Goal: Task Accomplishment & Management: Complete application form

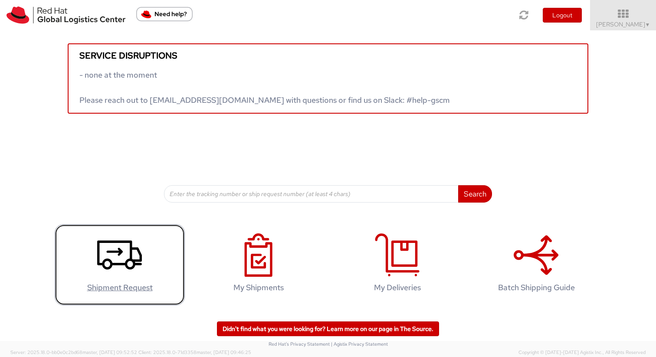
click at [118, 249] on use at bounding box center [119, 254] width 45 height 29
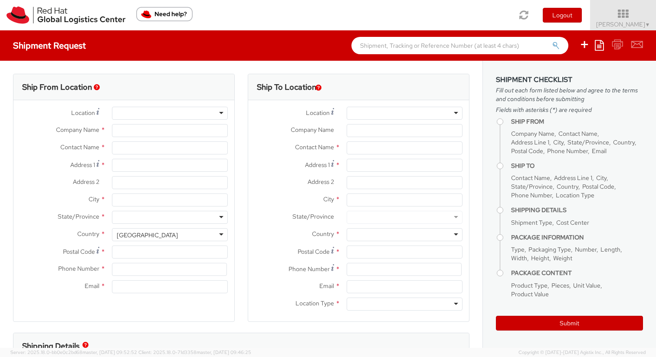
select select
select select "526"
type input "Red Hat Limited Taiwan Branch"
type input "[PERSON_NAME]"
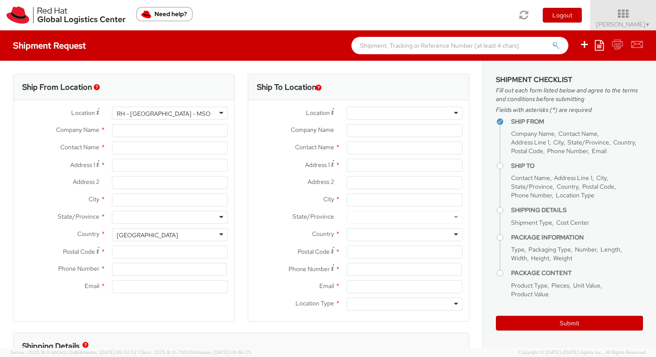
type input "[STREET_ADDRESS]"
type input "[GEOGRAPHIC_DATA]"
type input "110"
type input "85223507638"
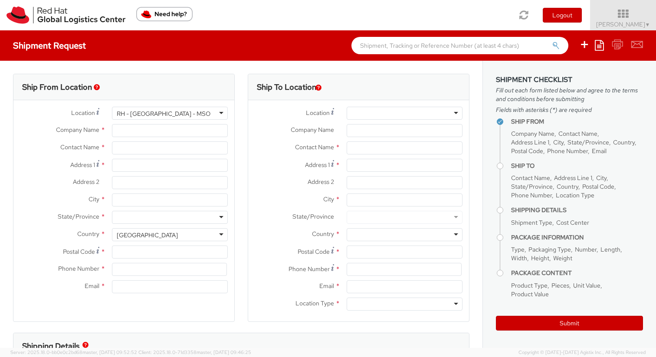
type input "[EMAIL_ADDRESS][DOMAIN_NAME]"
select select "CM"
select select "KGS"
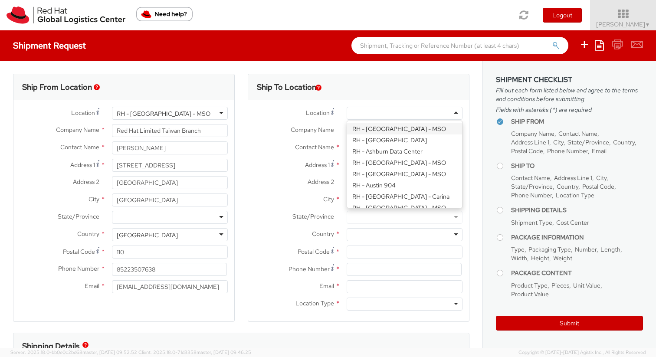
click at [362, 111] on div at bounding box center [405, 113] width 116 height 13
type input "tai"
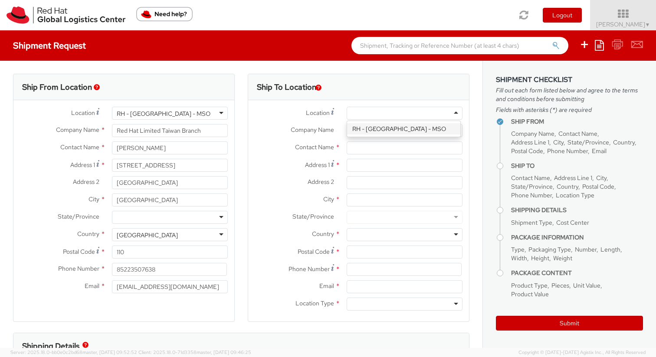
type input "Red Hat Limited Taiwan Branch"
type input "[STREET_ADDRESS]"
type input "[GEOGRAPHIC_DATA]"
type input "110"
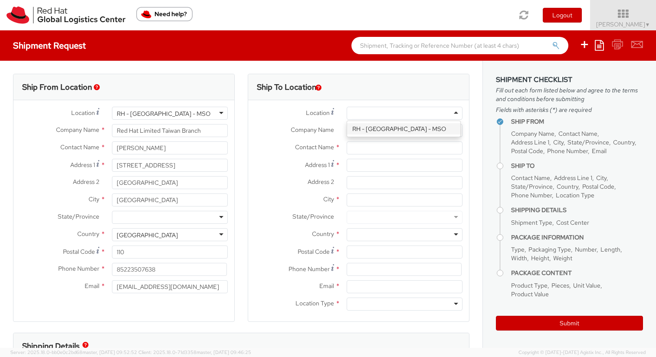
type input "886 2 7743 2972"
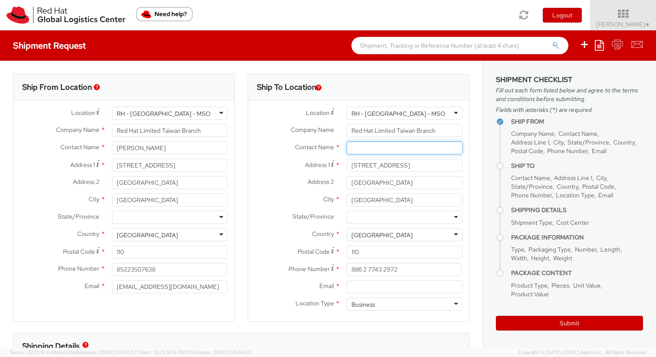
click at [394, 143] on input "text" at bounding box center [405, 147] width 116 height 13
type input "[PERSON_NAME]"
click at [380, 130] on input "Red Hat Limited Taiwan Branch" at bounding box center [405, 130] width 116 height 13
drag, startPoint x: 451, startPoint y: 131, endPoint x: 280, endPoint y: 131, distance: 171.0
click at [280, 131] on div "Company Name * Red Hat Limited Taiwan Branch" at bounding box center [358, 130] width 221 height 13
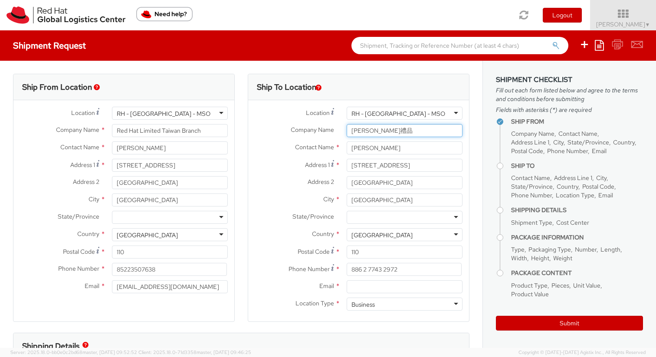
type input "[PERSON_NAME]禮品"
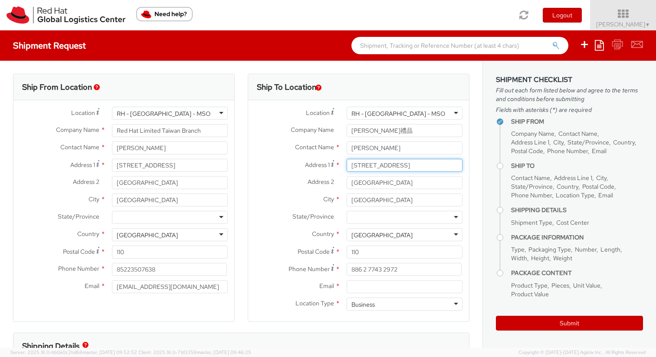
drag, startPoint x: 434, startPoint y: 164, endPoint x: 314, endPoint y: 164, distance: 120.2
click at [314, 164] on div "Address [STREET_ADDRESS]" at bounding box center [358, 165] width 221 height 13
type input "信"
drag, startPoint x: 395, startPoint y: 183, endPoint x: 303, endPoint y: 183, distance: 92.0
click at [303, 183] on div "Address 2 * [GEOGRAPHIC_DATA]" at bounding box center [358, 182] width 221 height 13
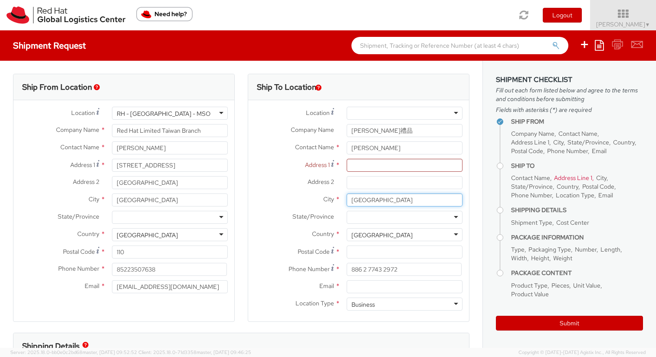
drag, startPoint x: 371, startPoint y: 196, endPoint x: 272, endPoint y: 191, distance: 99.9
click at [272, 191] on div "Location * [GEOGRAPHIC_DATA] - [GEOGRAPHIC_DATA] - [GEOGRAPHIC_DATA] [GEOGRAPHI…" at bounding box center [358, 211] width 221 height 208
type input "[GEOGRAPHIC_DATA]"
click at [361, 165] on input "Address 1 *" at bounding box center [405, 165] width 116 height 13
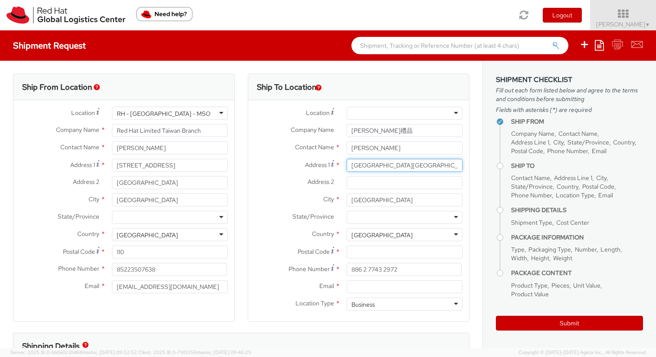
click at [417, 166] on input "[GEOGRAPHIC_DATA][GEOGRAPHIC_DATA]" at bounding box center [405, 165] width 116 height 13
type input "[STREET_ADDRESS]"
click at [371, 186] on input "Address 2 *" at bounding box center [405, 182] width 116 height 13
click at [370, 218] on div at bounding box center [405, 217] width 116 height 13
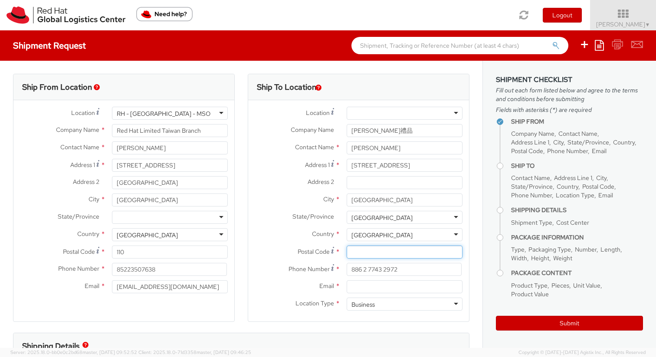
click at [386, 256] on input "Postal Code *" at bounding box center [405, 252] width 116 height 13
click at [315, 255] on span "Postal Code" at bounding box center [314, 252] width 32 height 8
click at [347, 255] on input "Postal Code *" at bounding box center [405, 252] width 116 height 13
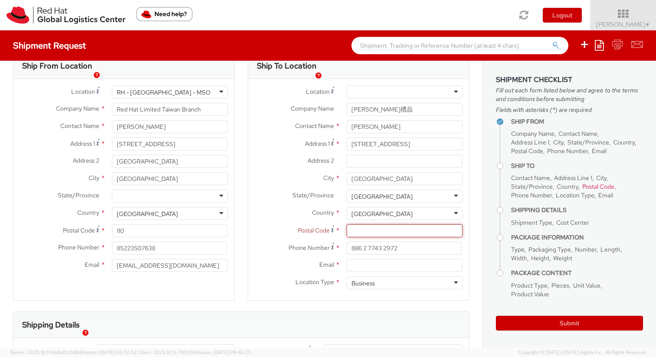
scroll to position [49, 0]
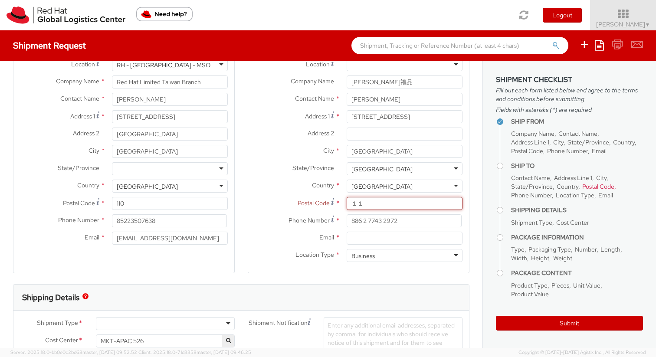
type input "１"
type input "110"
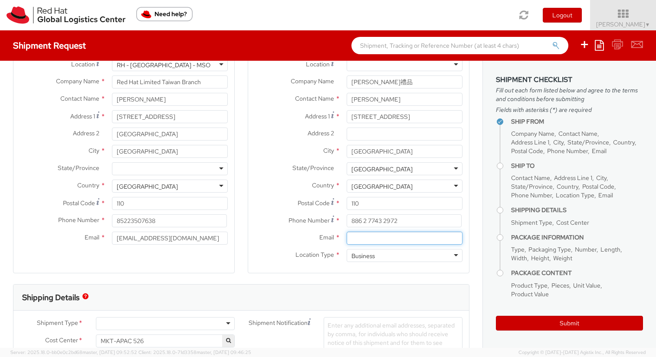
click at [347, 242] on input "Email *" at bounding box center [405, 238] width 116 height 13
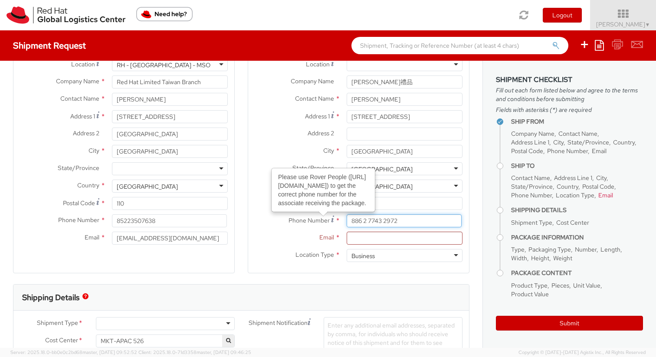
drag, startPoint x: 421, startPoint y: 221, endPoint x: 292, endPoint y: 224, distance: 128.5
click at [292, 224] on div "Phone Number Please use Rover People ([URL][DOMAIN_NAME]) to get the correct ph…" at bounding box center [358, 220] width 221 height 13
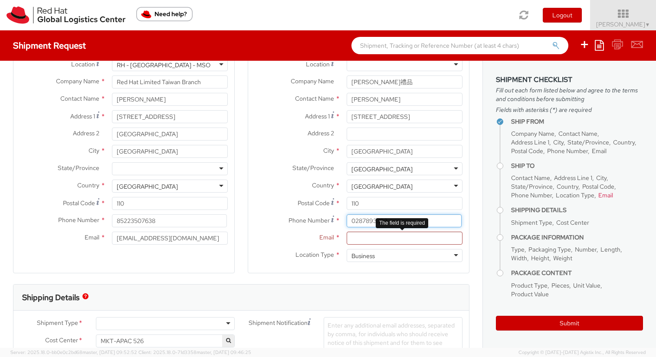
type input "0287893392"
click at [366, 241] on input "Email *" at bounding box center [405, 238] width 116 height 13
type input "207"
drag, startPoint x: 359, startPoint y: 239, endPoint x: 154, endPoint y: 212, distance: 206.6
click at [154, 212] on div "Ship From Location Location * [GEOGRAPHIC_DATA] - [GEOGRAPHIC_DATA] - [GEOGRAPH…" at bounding box center [241, 154] width 469 height 259
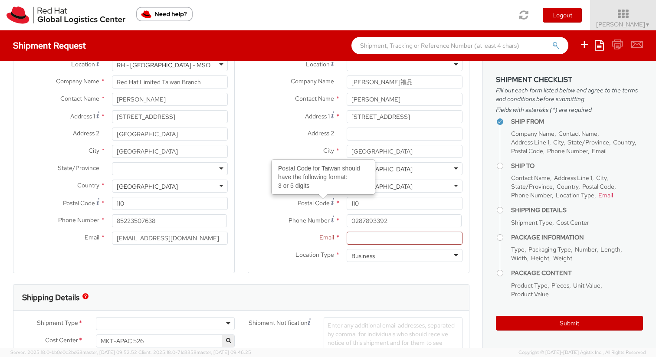
click at [412, 227] on div "Phone Number * 0287893392" at bounding box center [358, 222] width 221 height 17
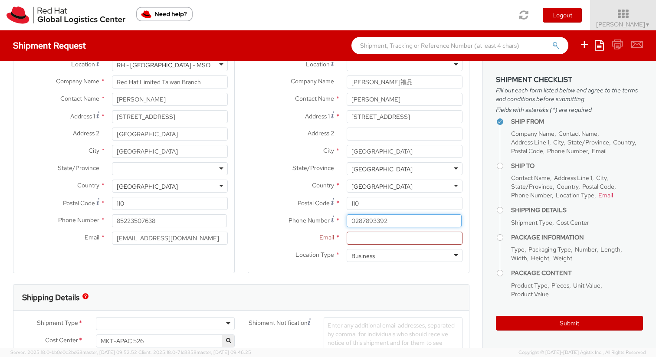
click at [410, 220] on input "0287893392" at bounding box center [404, 220] width 115 height 13
type input "0287893392#207"
click at [388, 239] on input "Email *" at bounding box center [405, 238] width 116 height 13
type input "N/A"
click at [383, 282] on div "Ship To Location Location * [GEOGRAPHIC_DATA] - [GEOGRAPHIC_DATA] - [GEOGRAPHIC…" at bounding box center [359, 154] width 222 height 259
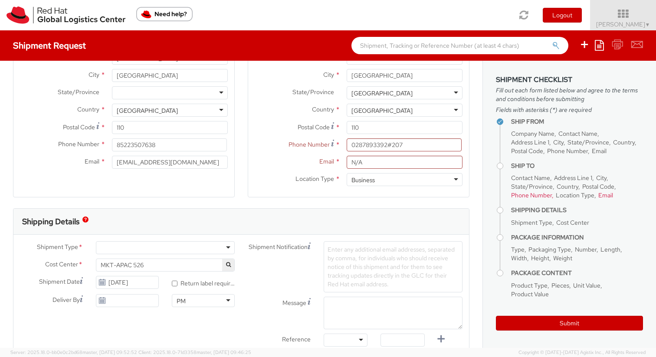
scroll to position [289, 0]
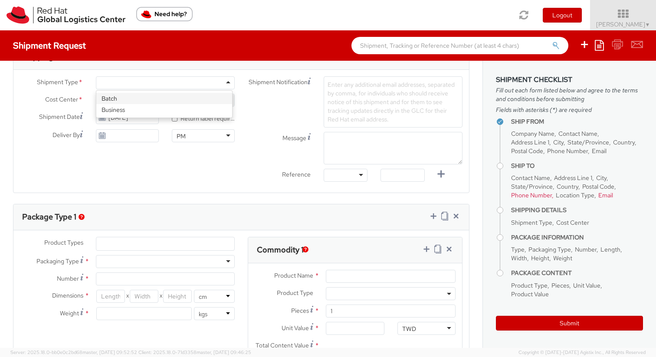
click at [122, 88] on div at bounding box center [165, 82] width 139 height 13
click at [171, 193] on div "Ship From Location Location * [GEOGRAPHIC_DATA] - [GEOGRAPHIC_DATA] - [GEOGRAPH…" at bounding box center [241, 160] width 483 height 779
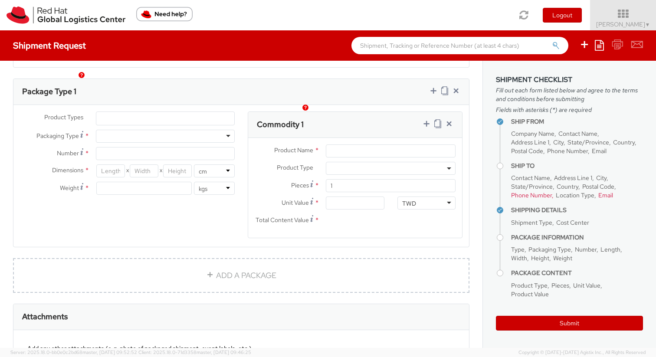
scroll to position [431, 0]
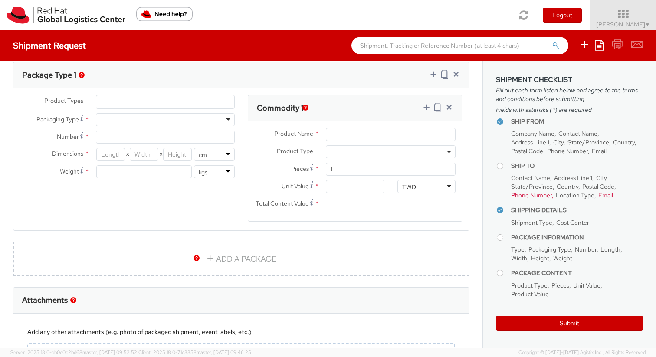
click at [122, 123] on div at bounding box center [165, 119] width 139 height 13
click at [118, 136] on input "Number *" at bounding box center [165, 137] width 139 height 13
type input "1"
click at [112, 172] on input "number" at bounding box center [143, 171] width 95 height 13
type input "15"
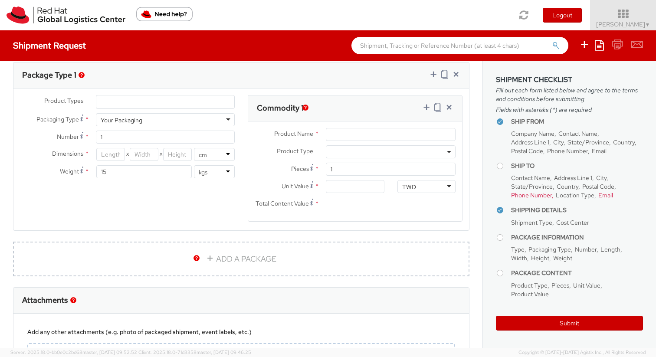
click at [184, 209] on div "Product Types * Documents Docking Station Laptop Monitor Other Hardware Server …" at bounding box center [241, 164] width 456 height 138
click at [335, 138] on input "Product Name *" at bounding box center [391, 134] width 130 height 13
type input "A"
type input "Marketing assets"
click at [348, 147] on span at bounding box center [391, 151] width 130 height 13
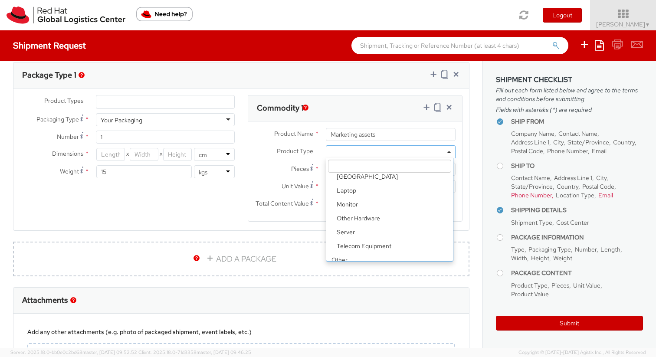
scroll to position [38, 0]
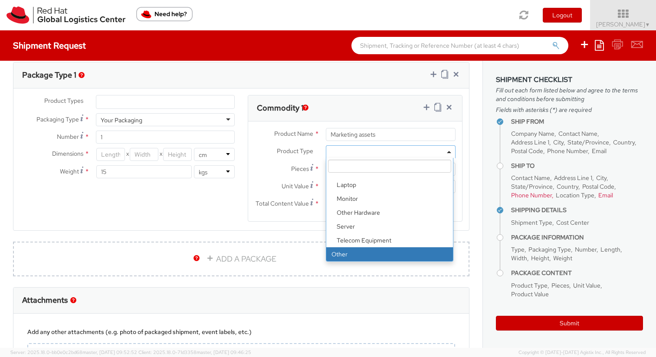
select select "OTHER"
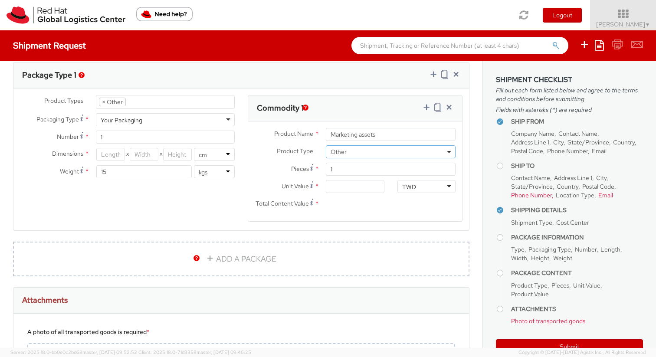
scroll to position [69, 0]
click at [347, 187] on input "Unit Value *" at bounding box center [355, 186] width 58 height 13
drag, startPoint x: 330, startPoint y: 186, endPoint x: 256, endPoint y: 184, distance: 74.7
click at [256, 184] on div "Unit Value Valuation is the price paid or payable. For procured items, the valu…" at bounding box center [319, 186] width 143 height 13
type input "2.00"
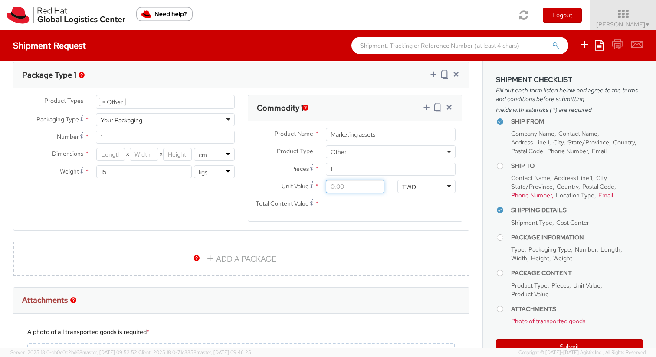
type input "2.00"
type input "20.00"
type input "200.00"
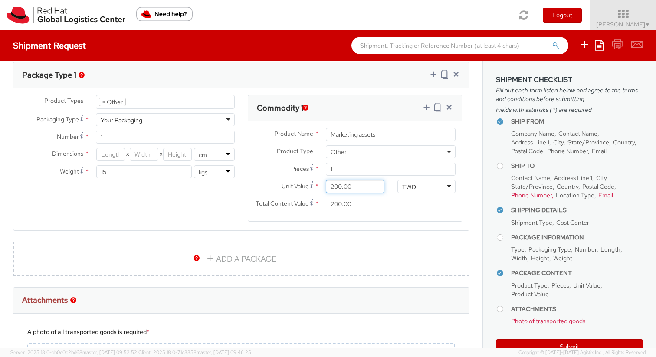
type input "2,000.00"
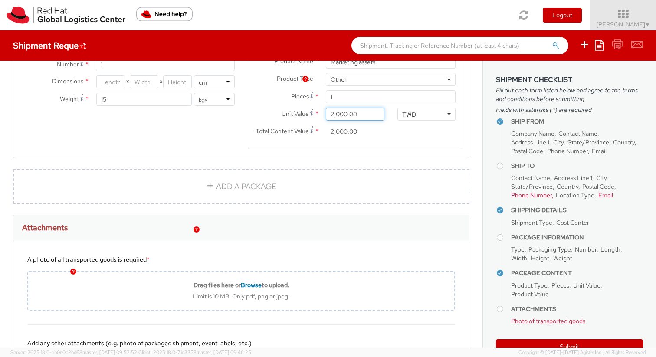
scroll to position [610, 0]
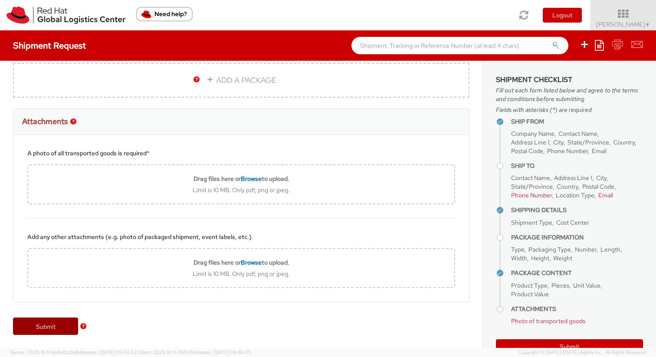
click at [51, 326] on link "Submit" at bounding box center [45, 326] width 65 height 17
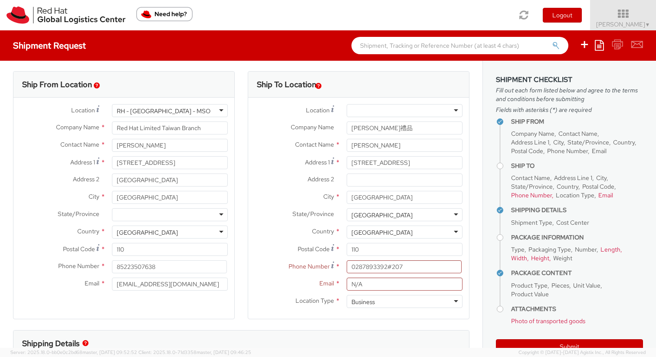
scroll to position [3, 0]
click at [387, 266] on input "0287893392#207" at bounding box center [404, 265] width 115 height 13
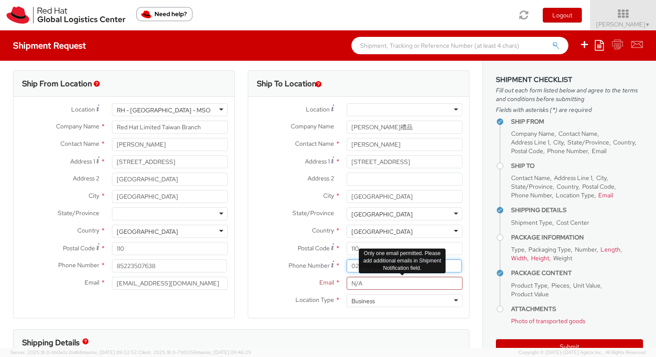
type input "0287893392-207"
click at [415, 285] on input "N/A" at bounding box center [405, 283] width 116 height 13
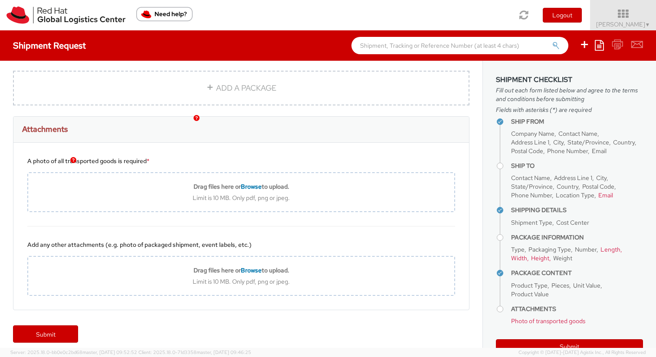
scroll to position [610, 0]
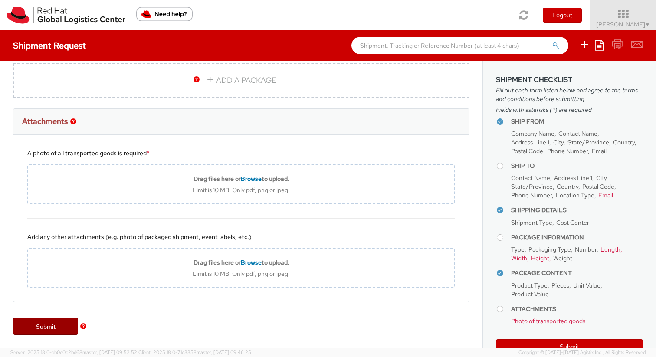
click at [52, 325] on link "Submit" at bounding box center [45, 326] width 65 height 17
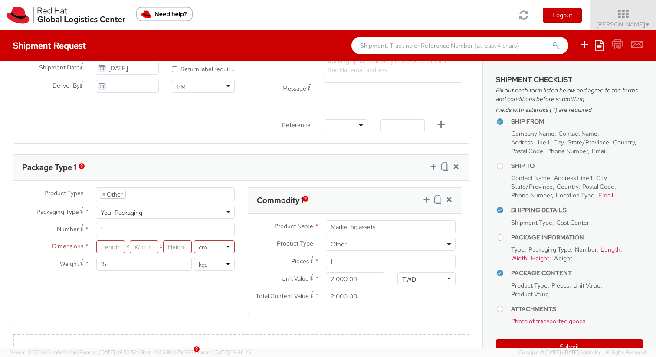
scroll to position [324, 0]
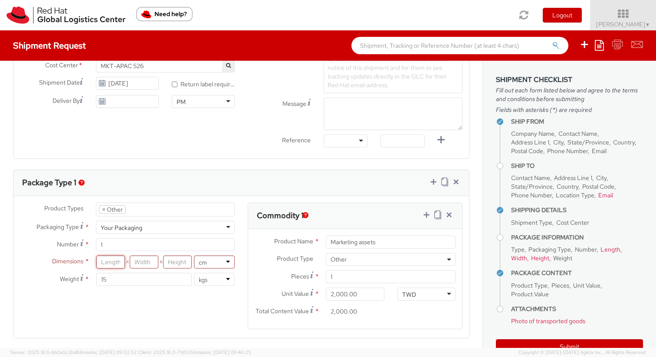
click at [101, 260] on input "number" at bounding box center [110, 262] width 29 height 13
type input "100"
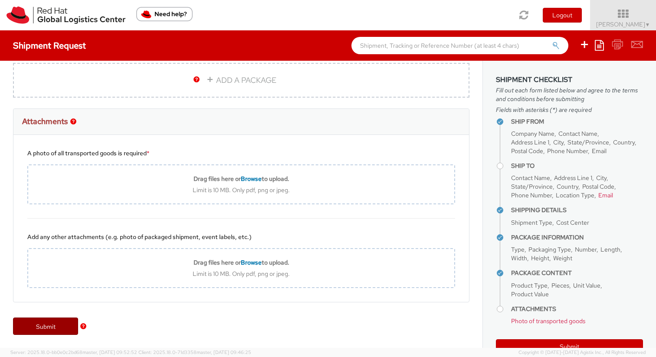
type input "100"
click at [59, 323] on link "Submit" at bounding box center [45, 326] width 65 height 17
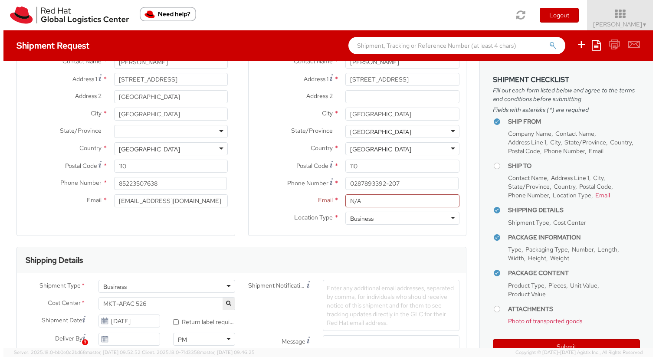
scroll to position [59, 0]
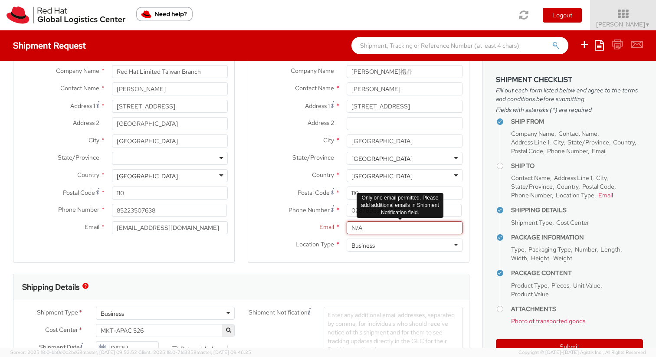
drag, startPoint x: 375, startPoint y: 226, endPoint x: 223, endPoint y: 221, distance: 152.0
click at [223, 221] on div "Ship From Location Location * [GEOGRAPHIC_DATA] - [GEOGRAPHIC_DATA] - [GEOGRAPH…" at bounding box center [241, 144] width 469 height 259
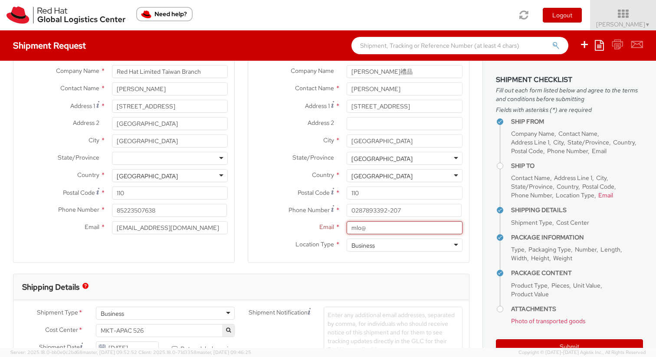
type input "[EMAIL_ADDRESS][DOMAIN_NAME]"
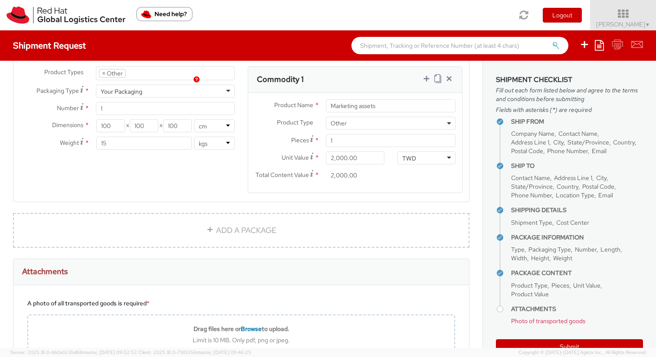
scroll to position [610, 0]
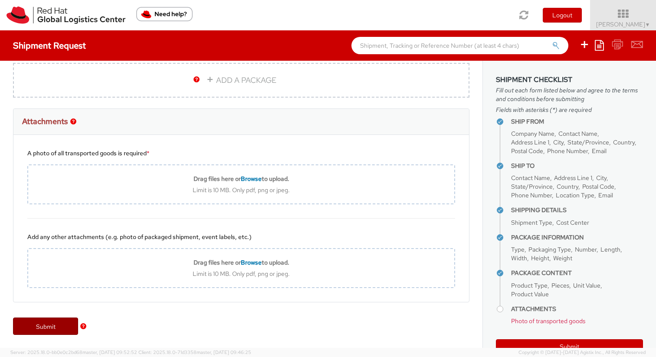
click at [52, 328] on link "Submit" at bounding box center [45, 326] width 65 height 17
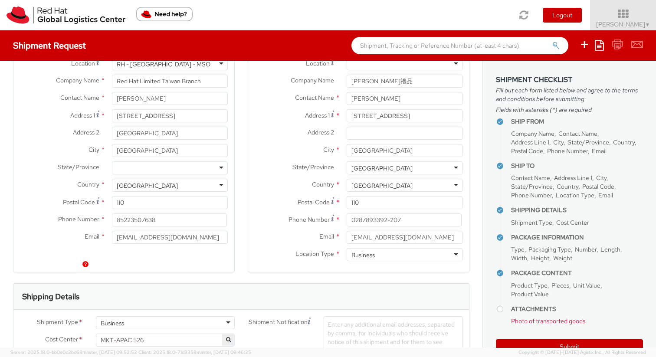
scroll to position [0, 0]
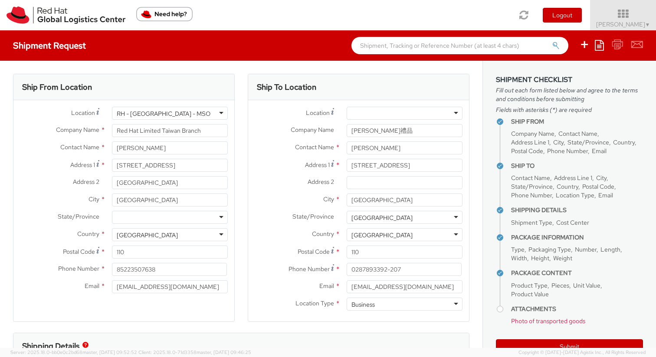
click at [265, 233] on label "Country *" at bounding box center [294, 233] width 92 height 11
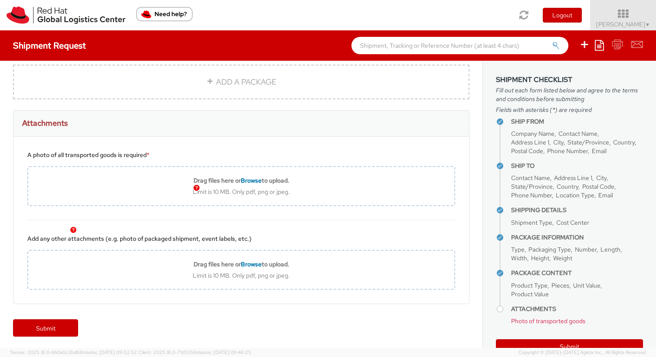
scroll to position [610, 0]
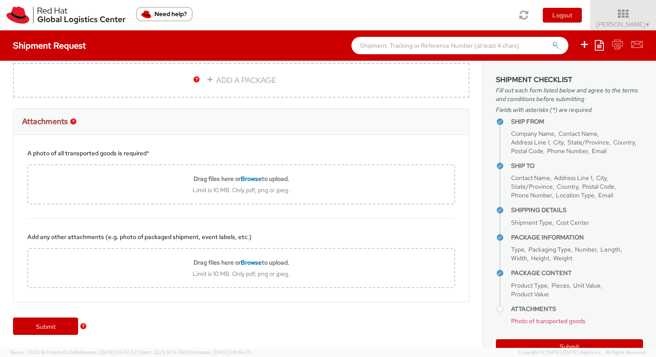
click at [58, 314] on div "Submit" at bounding box center [241, 330] width 483 height 35
drag, startPoint x: 52, startPoint y: 324, endPoint x: 65, endPoint y: 324, distance: 13.0
click at [58, 323] on link "Submit" at bounding box center [45, 326] width 65 height 17
click at [85, 326] on img "button" at bounding box center [83, 326] width 6 height 6
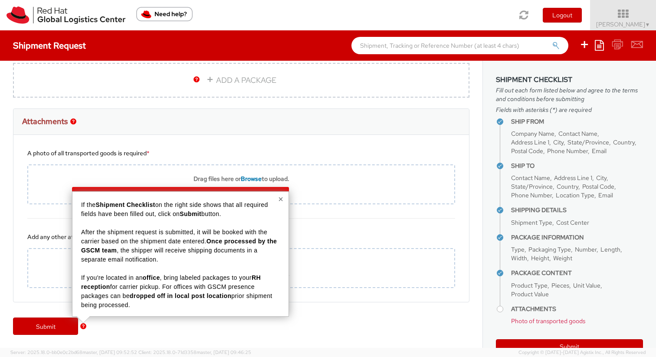
click at [258, 120] on div "Attachments" at bounding box center [241, 122] width 456 height 26
click at [257, 85] on link "ADD A PACKAGE" at bounding box center [241, 80] width 456 height 35
select select
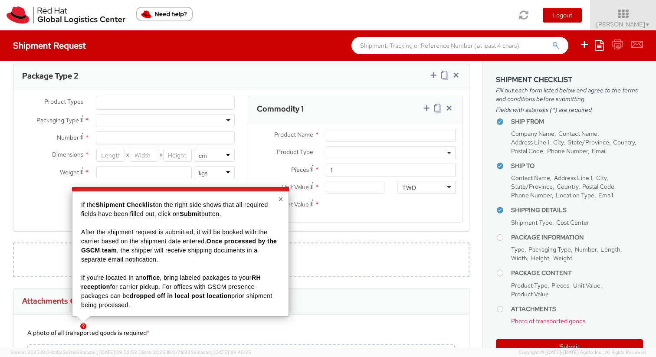
click at [279, 200] on button "×" at bounding box center [280, 199] width 5 height 9
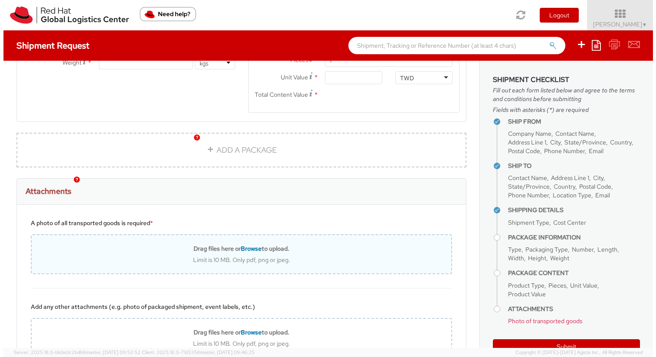
scroll to position [717, 0]
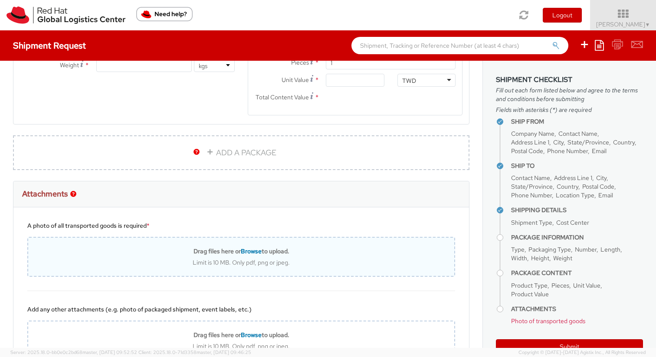
click at [246, 260] on div "Limit is 10 MB. Only pdf, png or jpeg." at bounding box center [241, 263] width 426 height 8
click at [243, 264] on div "Limit is 10 MB. Only pdf, png or jpeg." at bounding box center [241, 263] width 426 height 8
type input "C:\fakepath\S__92168198.jpg"
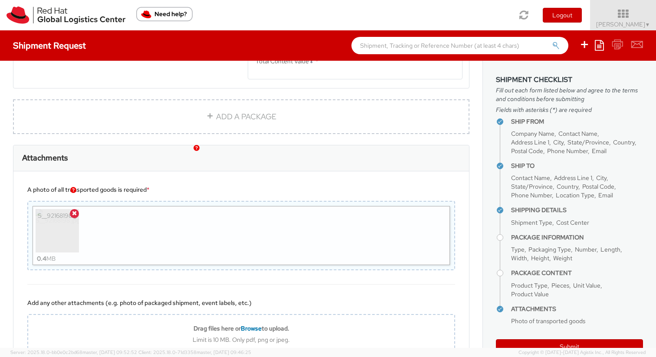
scroll to position [819, 0]
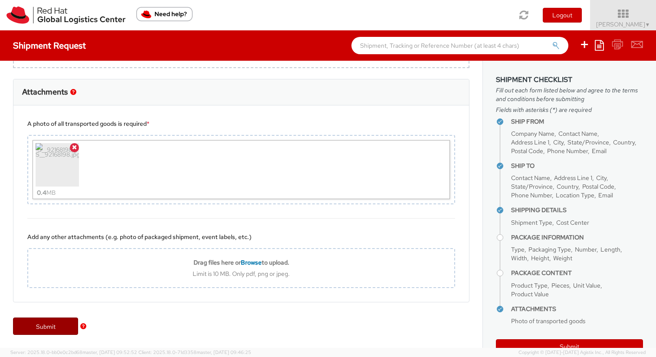
click at [58, 326] on link "Submit" at bounding box center [45, 326] width 65 height 17
click at [33, 332] on link "Submit" at bounding box center [45, 326] width 65 height 17
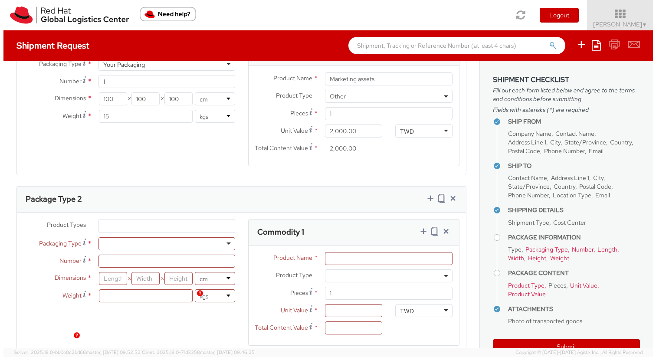
scroll to position [457, 0]
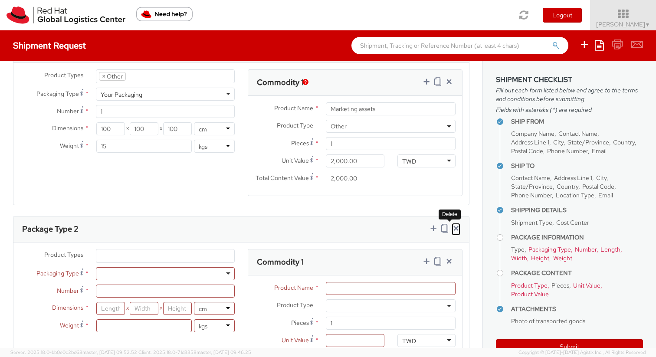
click at [452, 227] on icon at bounding box center [456, 228] width 9 height 9
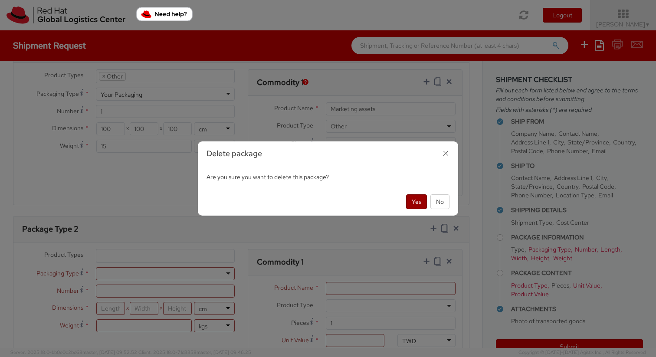
click at [416, 202] on button "Yes" at bounding box center [416, 201] width 21 height 15
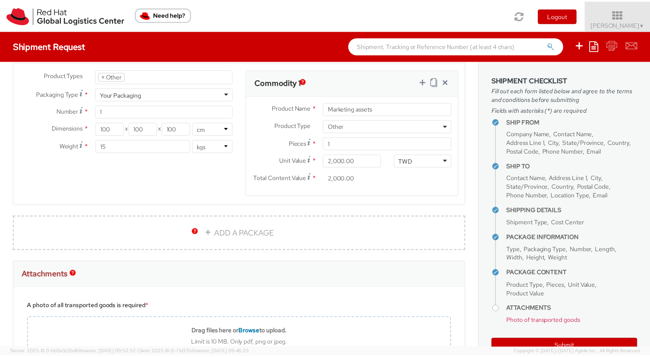
scroll to position [610, 0]
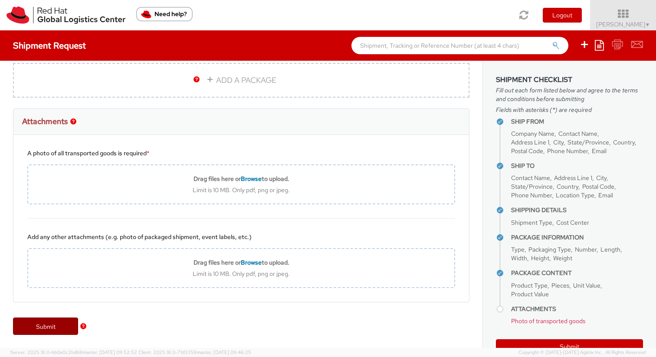
click at [51, 330] on link "Submit" at bounding box center [45, 326] width 65 height 17
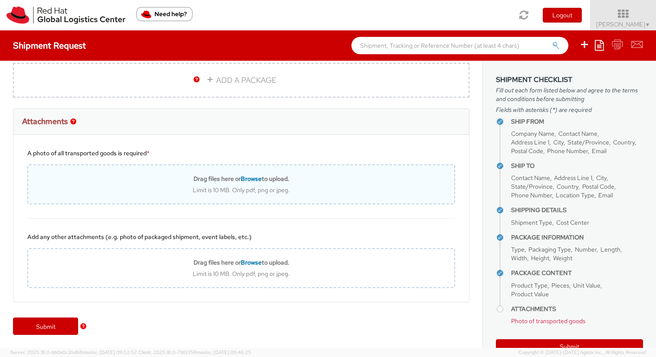
click at [243, 175] on span "Browse" at bounding box center [251, 179] width 21 height 8
type input "C:\fakepath\S__92168198.jpg"
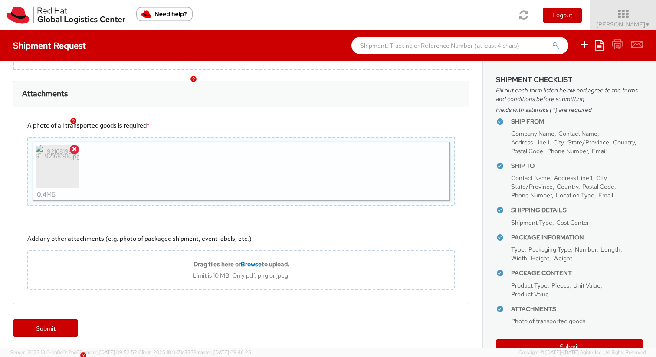
scroll to position [640, 0]
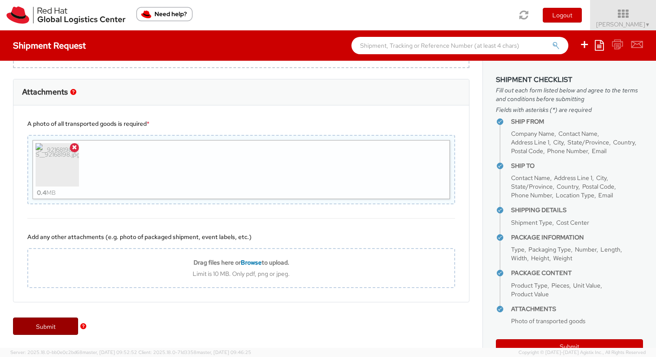
click at [54, 325] on link "Submit" at bounding box center [45, 326] width 65 height 17
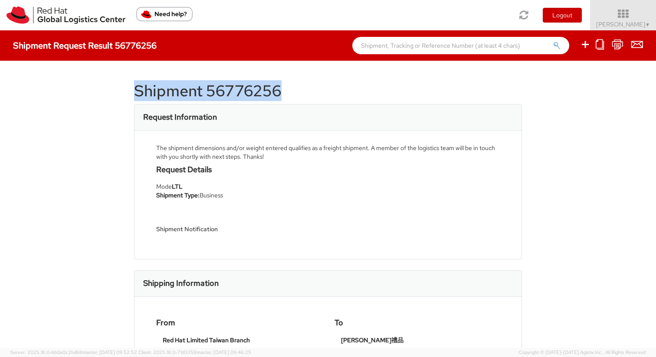
drag, startPoint x: 130, startPoint y: 87, endPoint x: 334, endPoint y: 94, distance: 204.1
click at [334, 94] on div "Shipment 56776256 Request Information The shipment dimensions and/or weight ent…" at bounding box center [328, 204] width 656 height 287
copy h1 "Shipment 56776256"
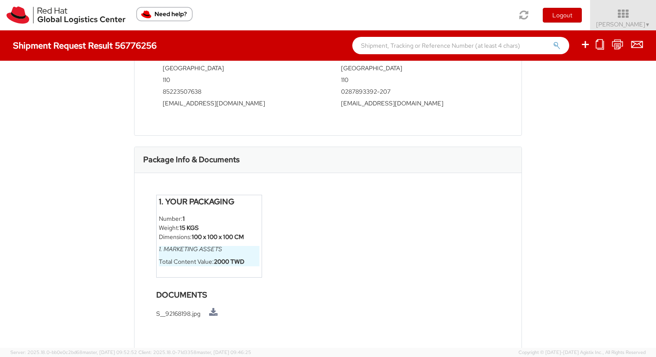
scroll to position [332, 0]
